Goal: Task Accomplishment & Management: Complete application form

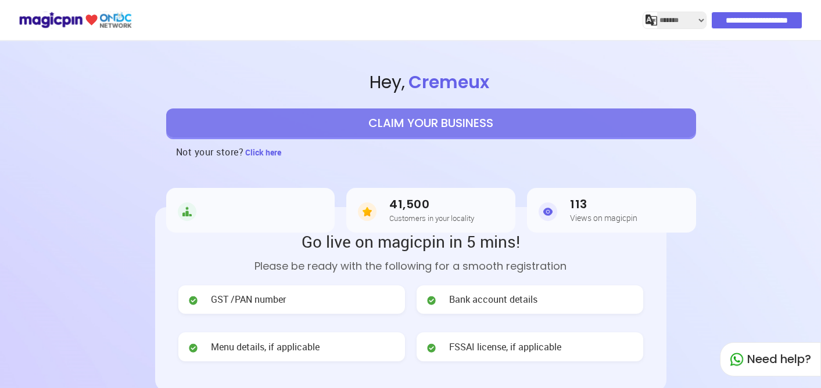
select select "*******"
click at [479, 123] on button "CLAIM YOUR BUSINESS" at bounding box center [431, 123] width 530 height 29
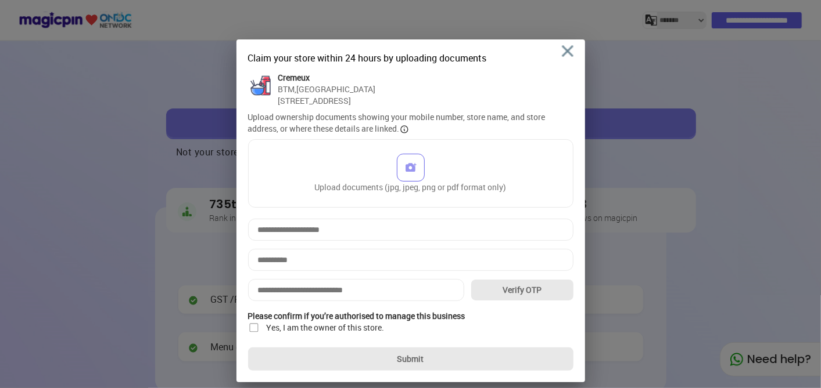
click at [404, 174] on img at bounding box center [410, 167] width 13 height 13
click at [0, 0] on input "Upload documents (jpg, jpeg, png or pdf format only)" at bounding box center [0, 0] width 0 height 0
click at [393, 182] on div at bounding box center [389, 168] width 28 height 28
click at [0, 0] on input "Upload documents (jpg, jpeg, png or pdf format only)" at bounding box center [0, 0] width 0 height 0
click at [337, 240] on input at bounding box center [410, 230] width 325 height 22
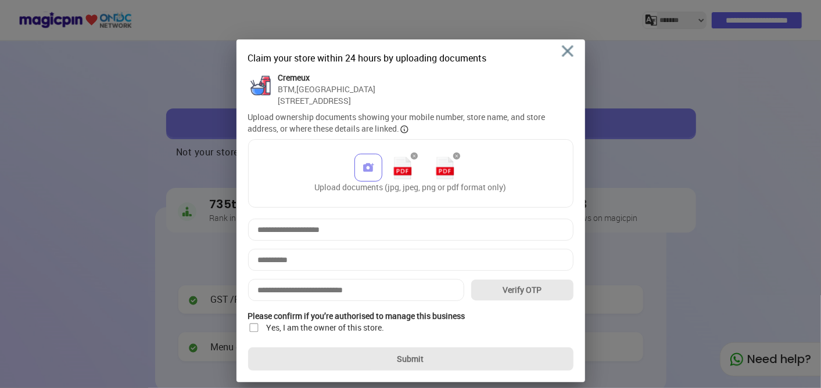
click at [345, 238] on input at bounding box center [410, 230] width 325 height 22
click at [312, 241] on input at bounding box center [410, 230] width 325 height 22
type input "**********"
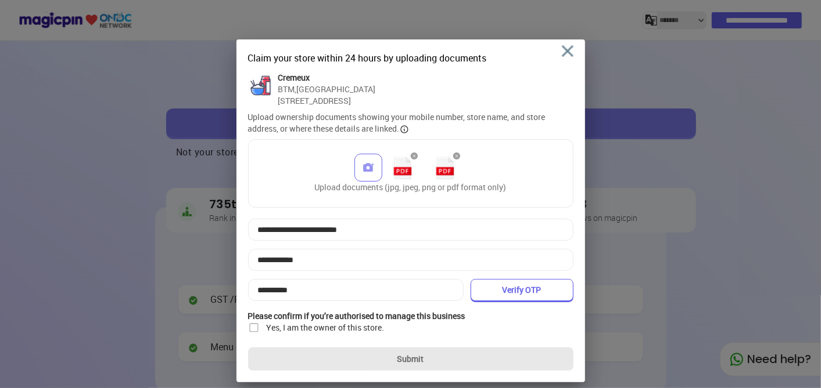
type input "**********"
click at [505, 301] on button "Verify OTP" at bounding box center [521, 290] width 103 height 22
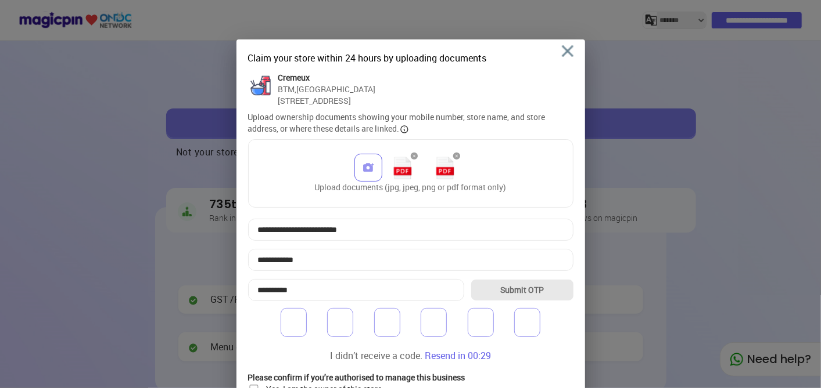
click at [300, 332] on input "number" at bounding box center [293, 322] width 26 height 29
click at [300, 331] on input "number" at bounding box center [293, 322] width 26 height 29
type input "*"
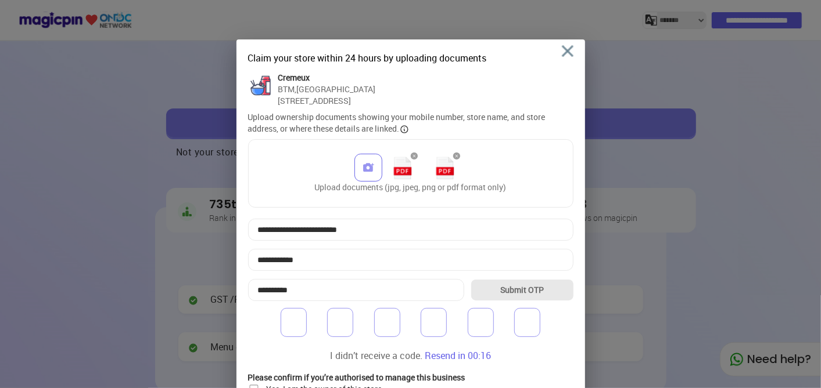
type input "*"
click at [542, 298] on button "Submit OTP" at bounding box center [521, 290] width 103 height 22
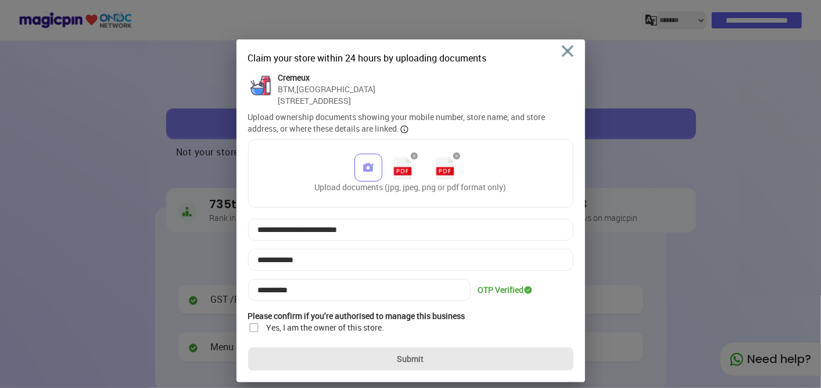
click at [254, 334] on img at bounding box center [254, 328] width 12 height 12
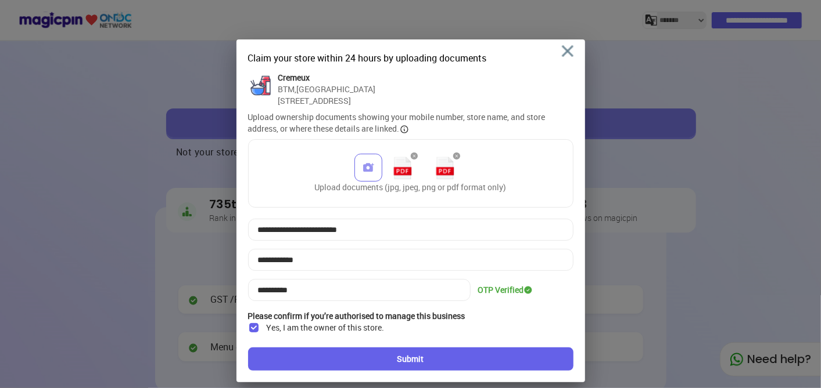
click at [405, 362] on button "Submit" at bounding box center [410, 359] width 325 height 23
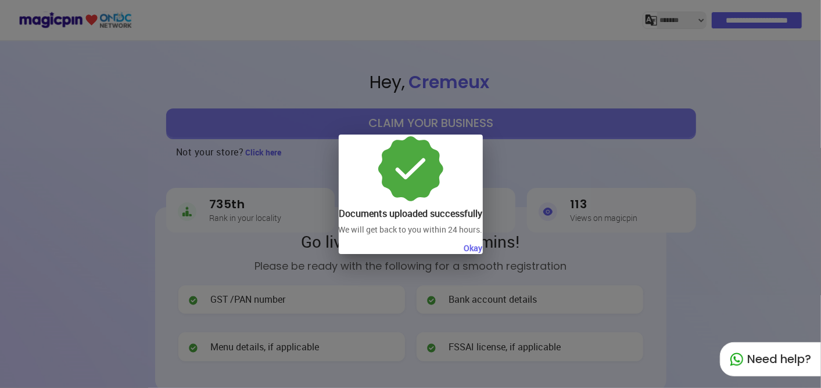
click at [477, 247] on button "Okay" at bounding box center [473, 249] width 19 height 12
